Goal: Use online tool/utility: Utilize a website feature to perform a specific function

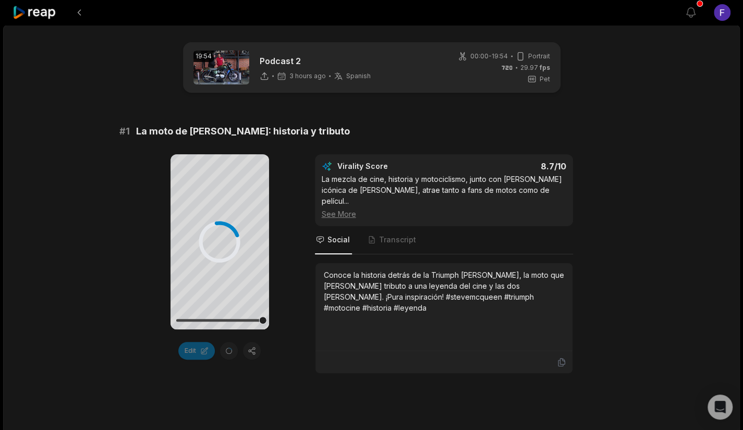
click at [47, 14] on icon at bounding box center [35, 13] width 44 height 14
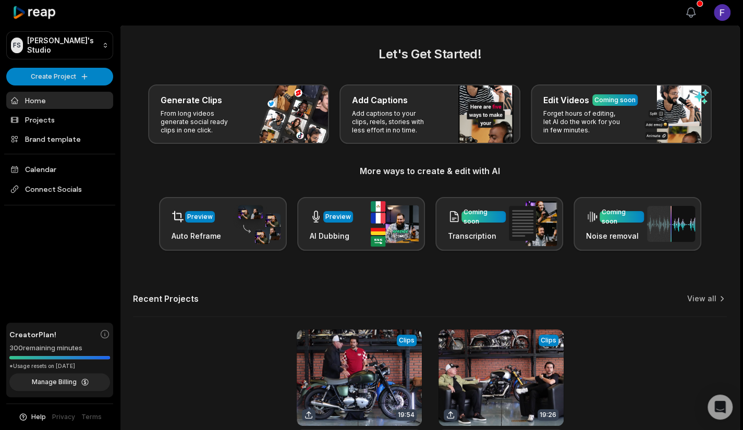
click at [687, 12] on icon "button" at bounding box center [691, 12] width 13 height 13
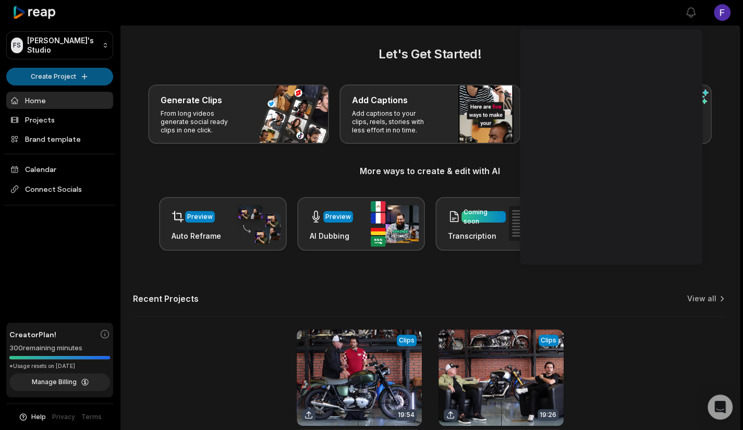
click at [68, 79] on html "FS [PERSON_NAME]'s Studio Create Project Home Projects Brand template Calendar …" at bounding box center [371, 215] width 743 height 430
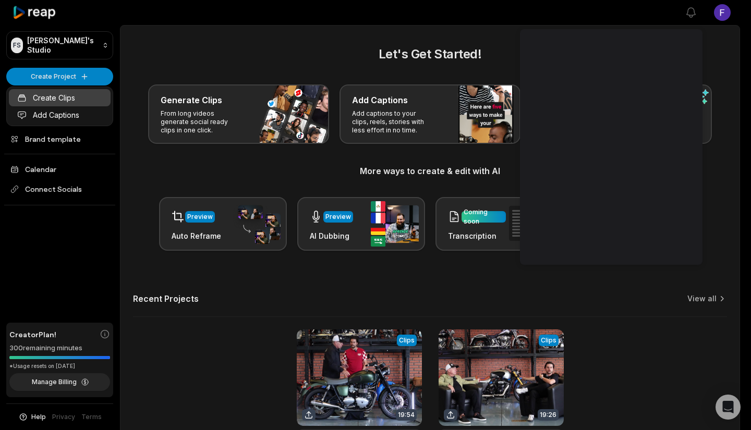
click at [76, 97] on link "Create Clips" at bounding box center [60, 97] width 102 height 17
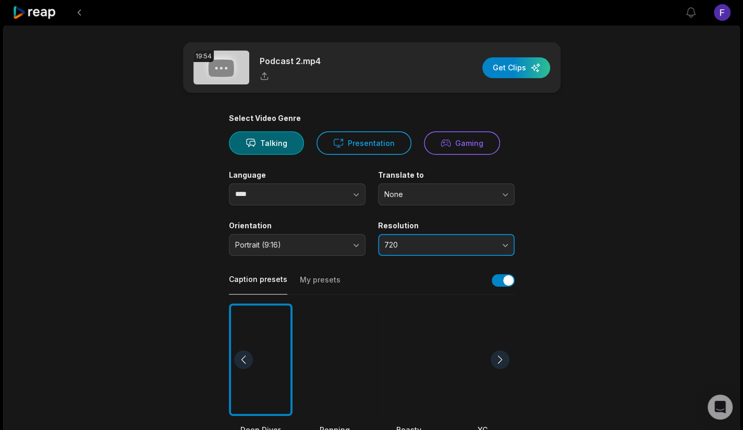
click at [469, 241] on span "720" at bounding box center [440, 245] width 110 height 9
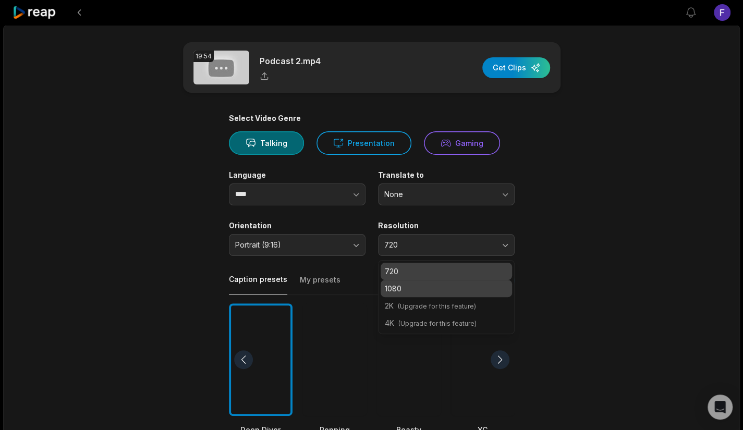
click at [442, 283] on p "1080" at bounding box center [446, 288] width 123 height 11
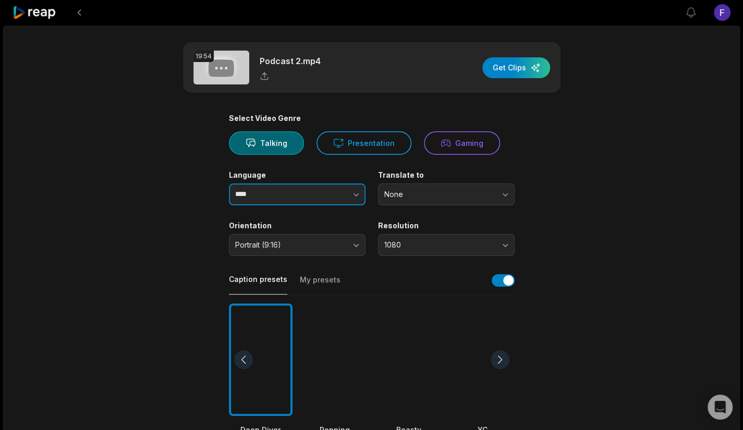
click at [334, 194] on button "button" at bounding box center [335, 195] width 59 height 22
type input "*******"
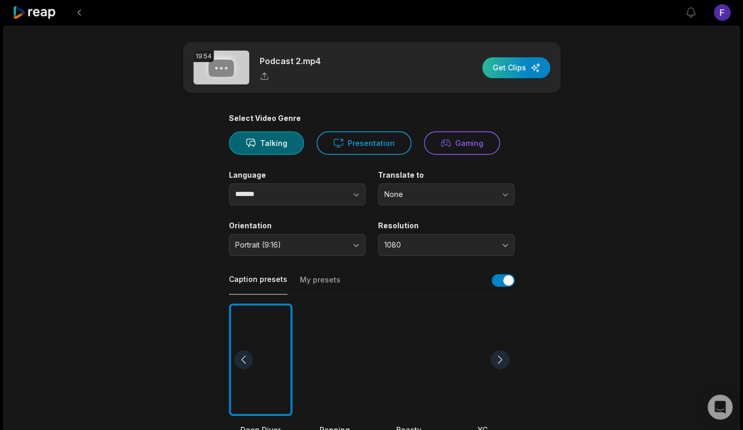
click at [517, 62] on div "button" at bounding box center [517, 67] width 68 height 21
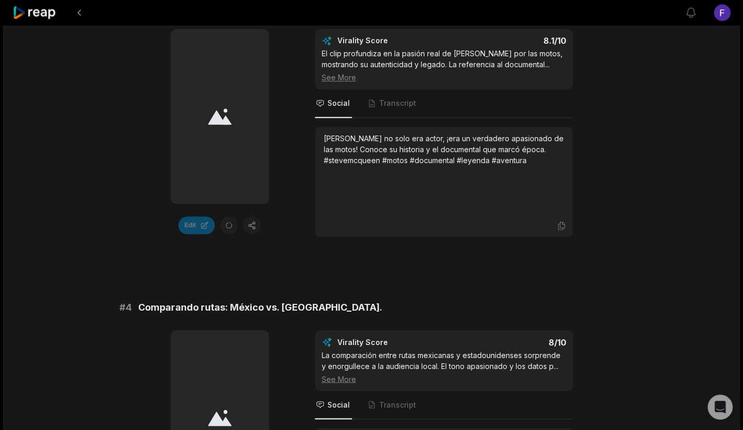
scroll to position [1200, 0]
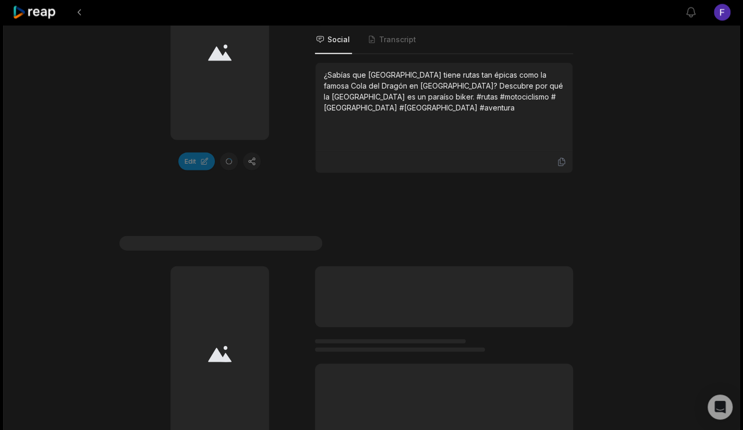
drag, startPoint x: 704, startPoint y: 140, endPoint x: 702, endPoint y: 102, distance: 38.2
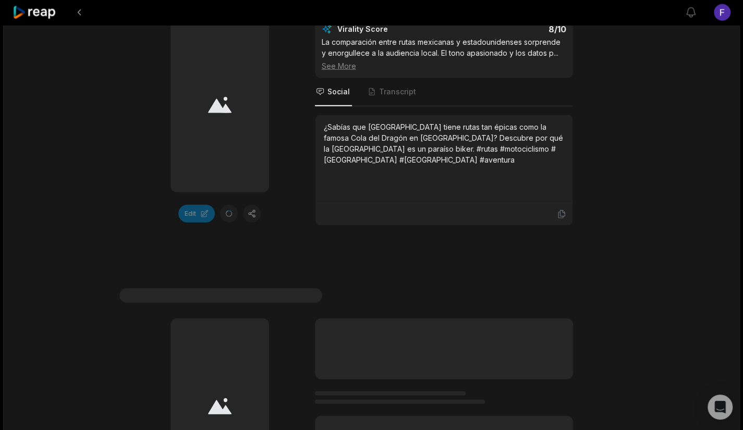
scroll to position [1448, 0]
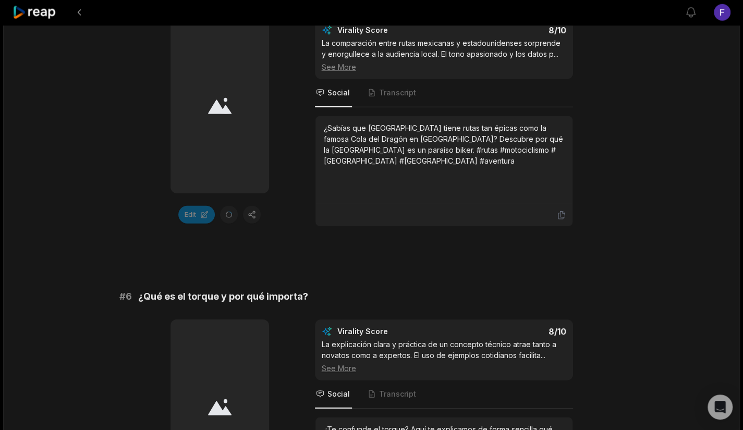
click at [687, 160] on div "19:54 Podcast 2 13 min ago Spanish es 00:00 - 19:54 Portrait 29.97 fps Deep Div…" at bounding box center [371, 206] width 737 height 3259
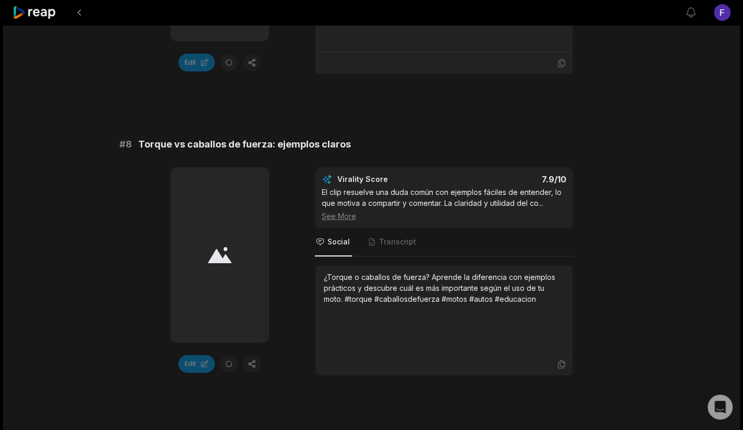
scroll to position [2348, 0]
